Goal: Task Accomplishment & Management: Manage account settings

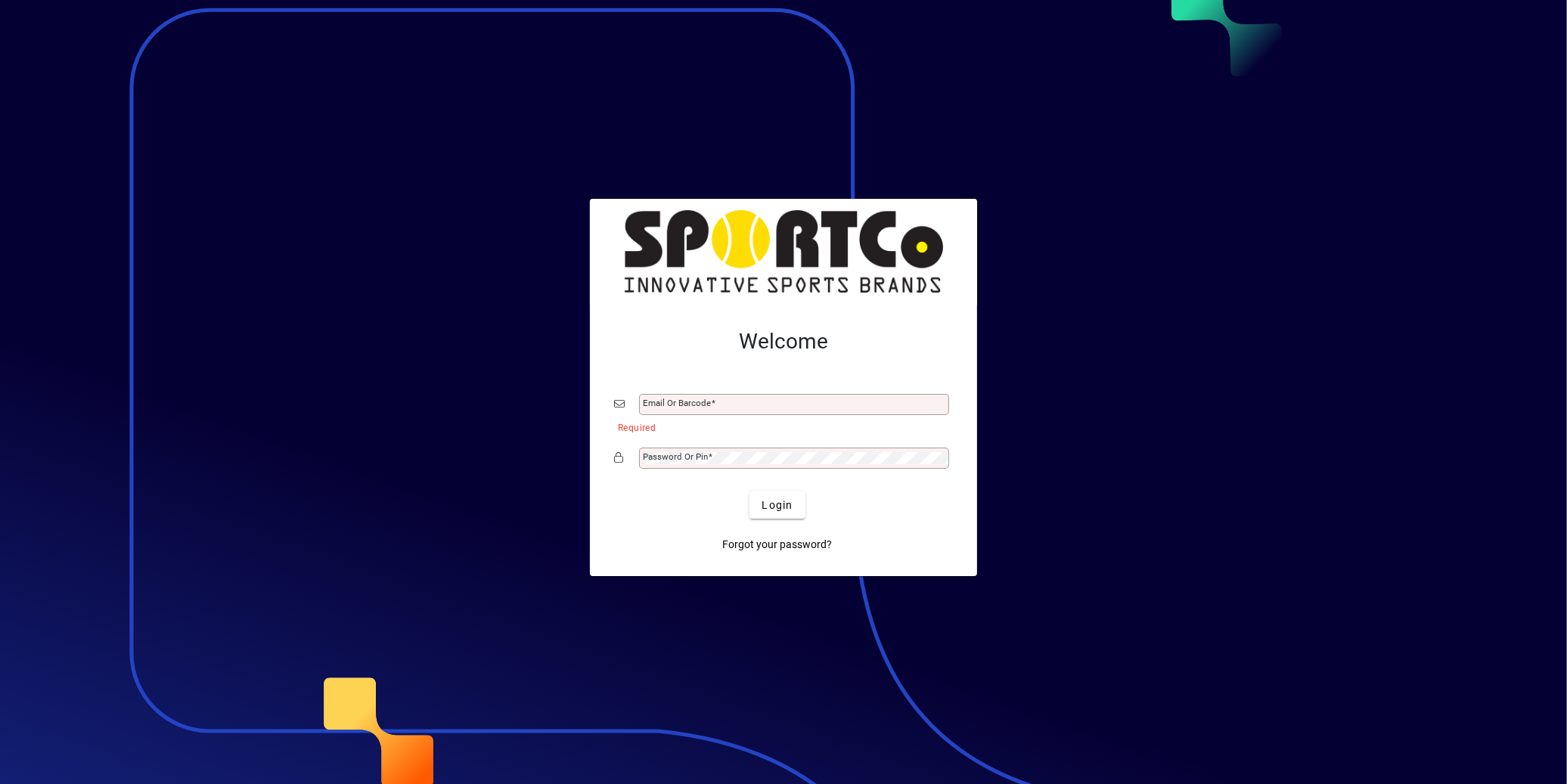
click at [798, 408] on input "Email or Barcode" at bounding box center [795, 404] width 305 height 12
type input "**********"
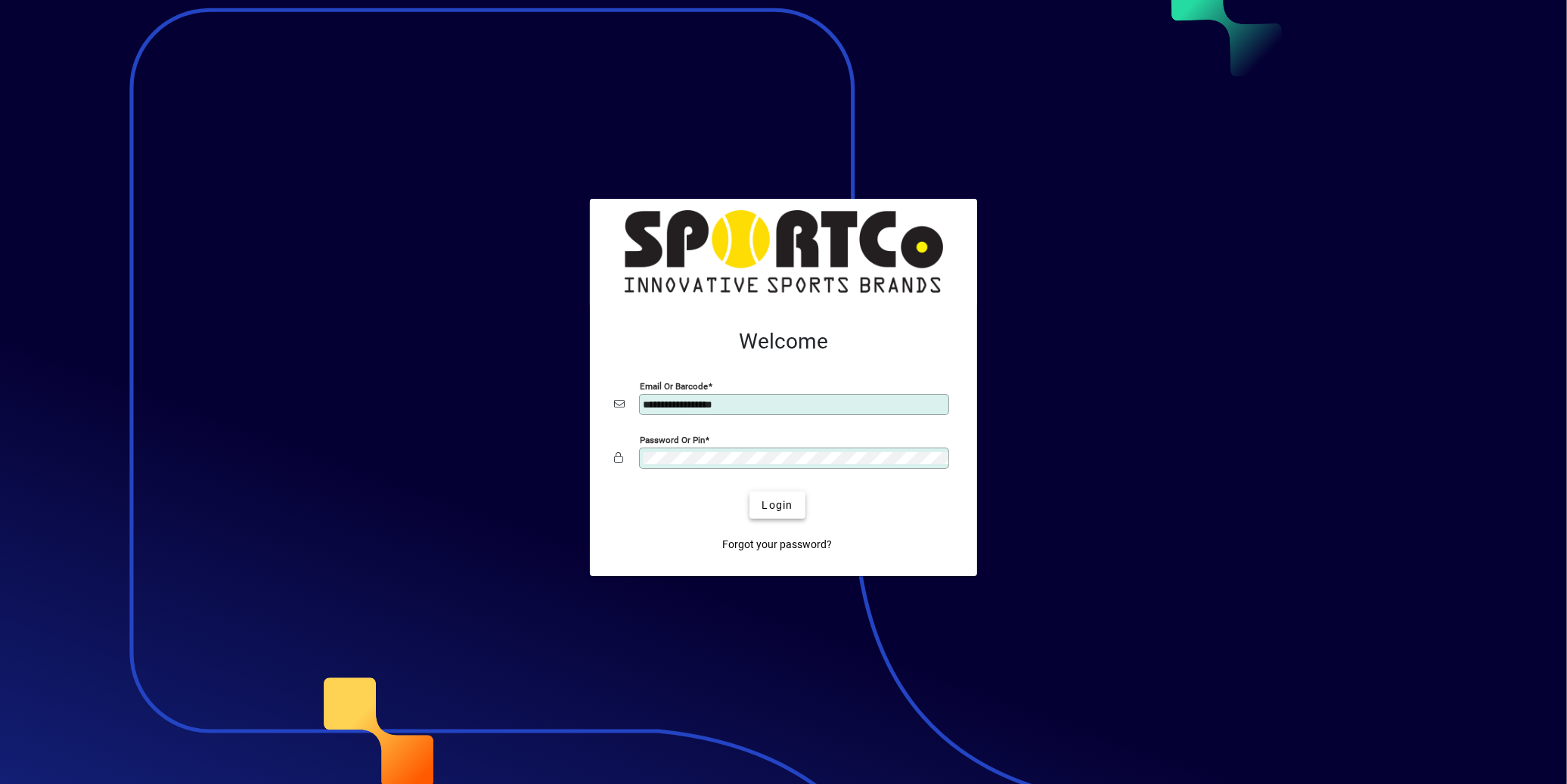
drag, startPoint x: 782, startPoint y: 501, endPoint x: 798, endPoint y: 499, distance: 16.1
click at [784, 501] on span "Login" at bounding box center [777, 505] width 31 height 16
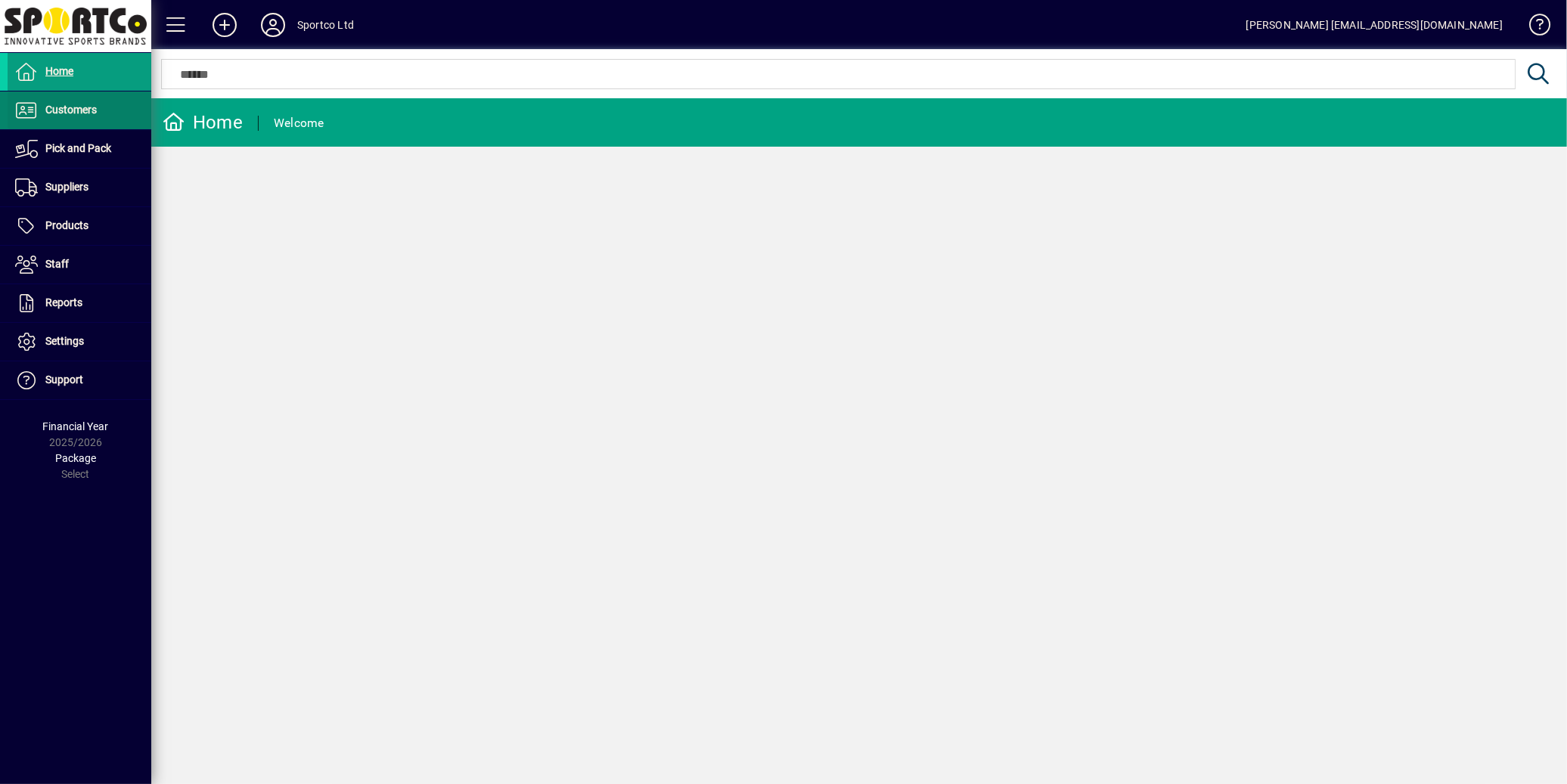
click at [87, 110] on span "Customers" at bounding box center [71, 109] width 51 height 12
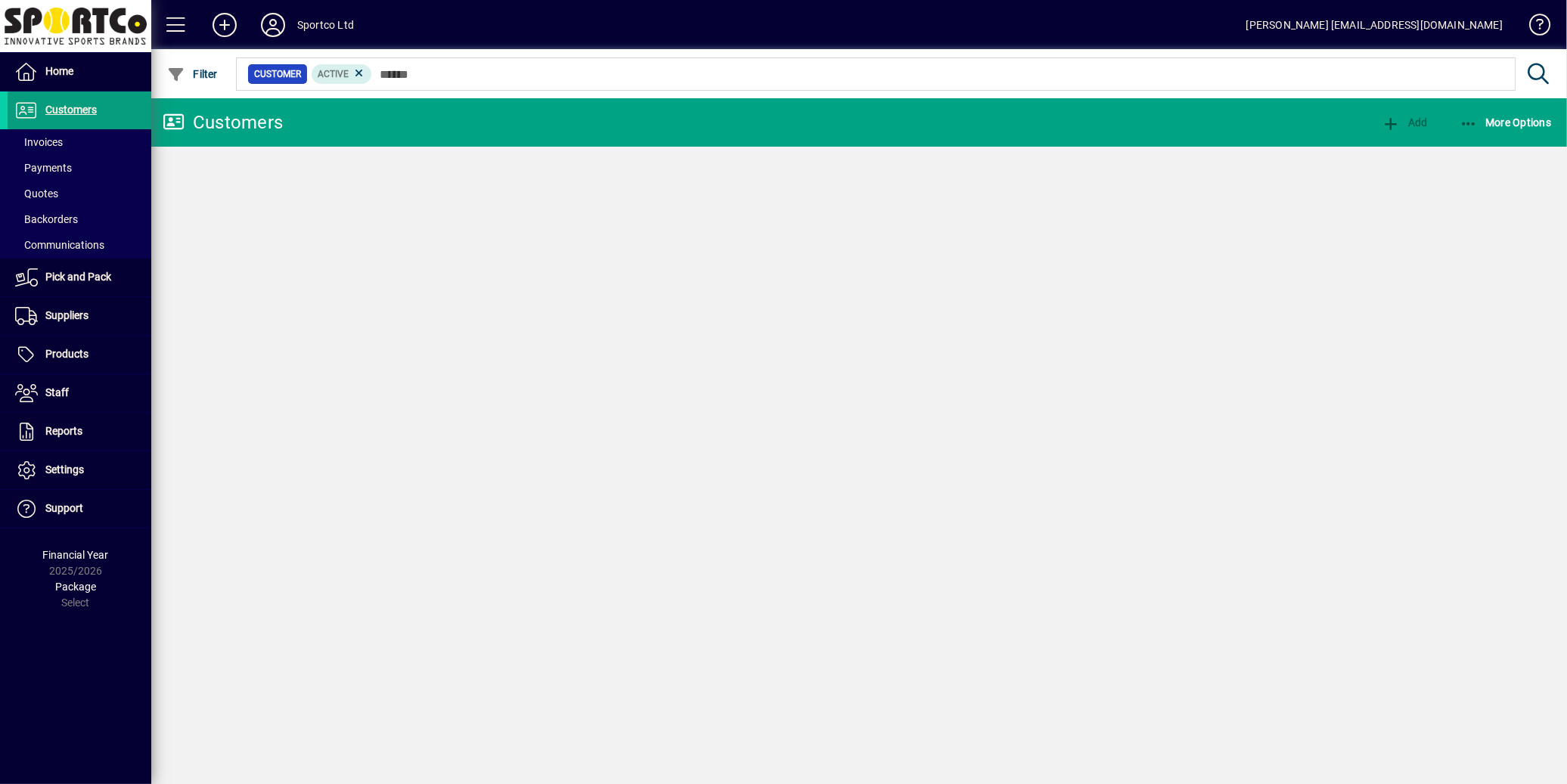
click at [60, 145] on span "Invoices" at bounding box center [39, 142] width 48 height 12
